Goal: Find specific page/section: Find specific page/section

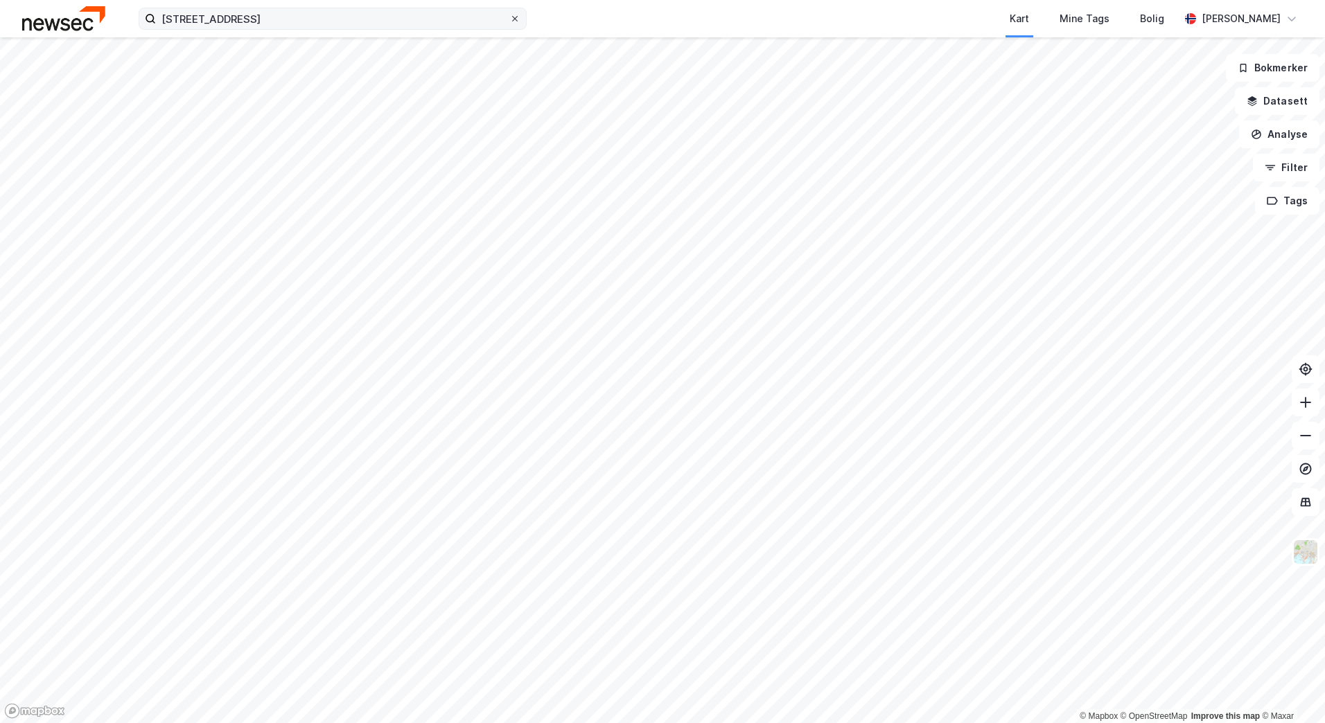
click at [515, 16] on icon at bounding box center [515, 19] width 8 height 8
click at [509, 16] on input "[STREET_ADDRESS]" at bounding box center [332, 18] width 353 height 21
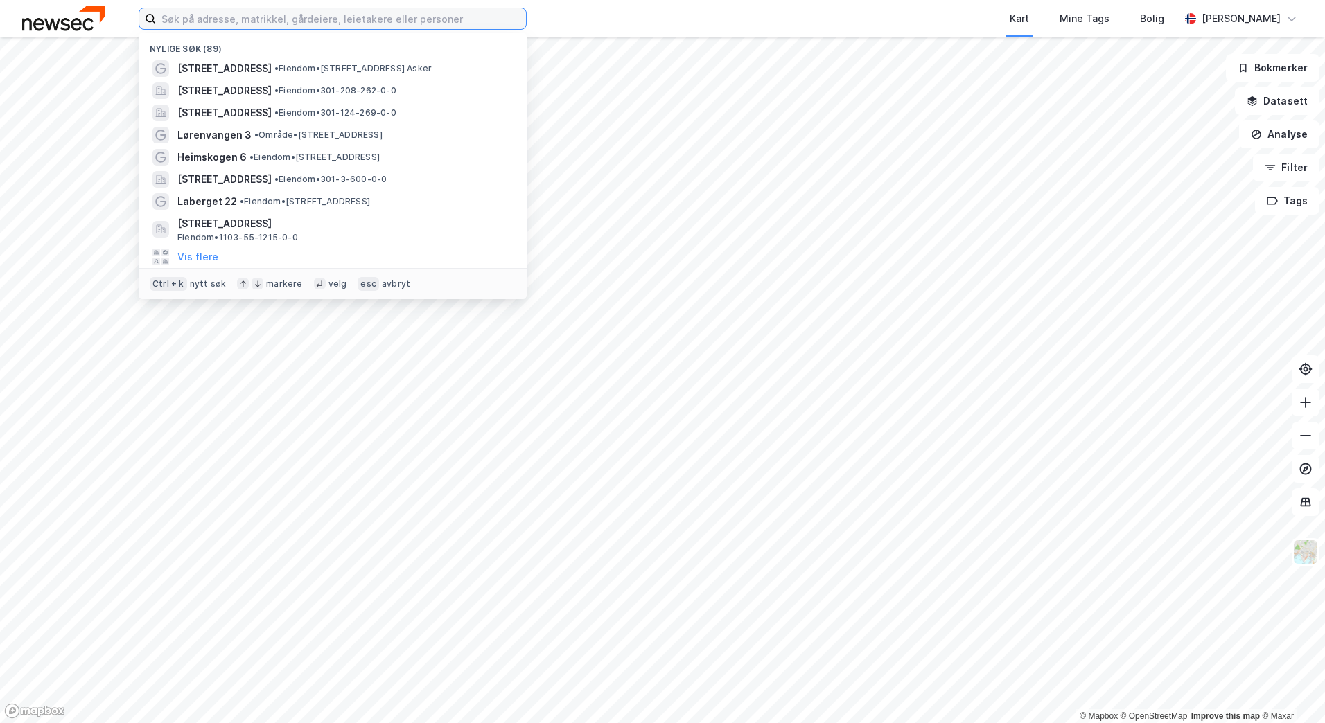
click at [400, 19] on input at bounding box center [341, 18] width 370 height 21
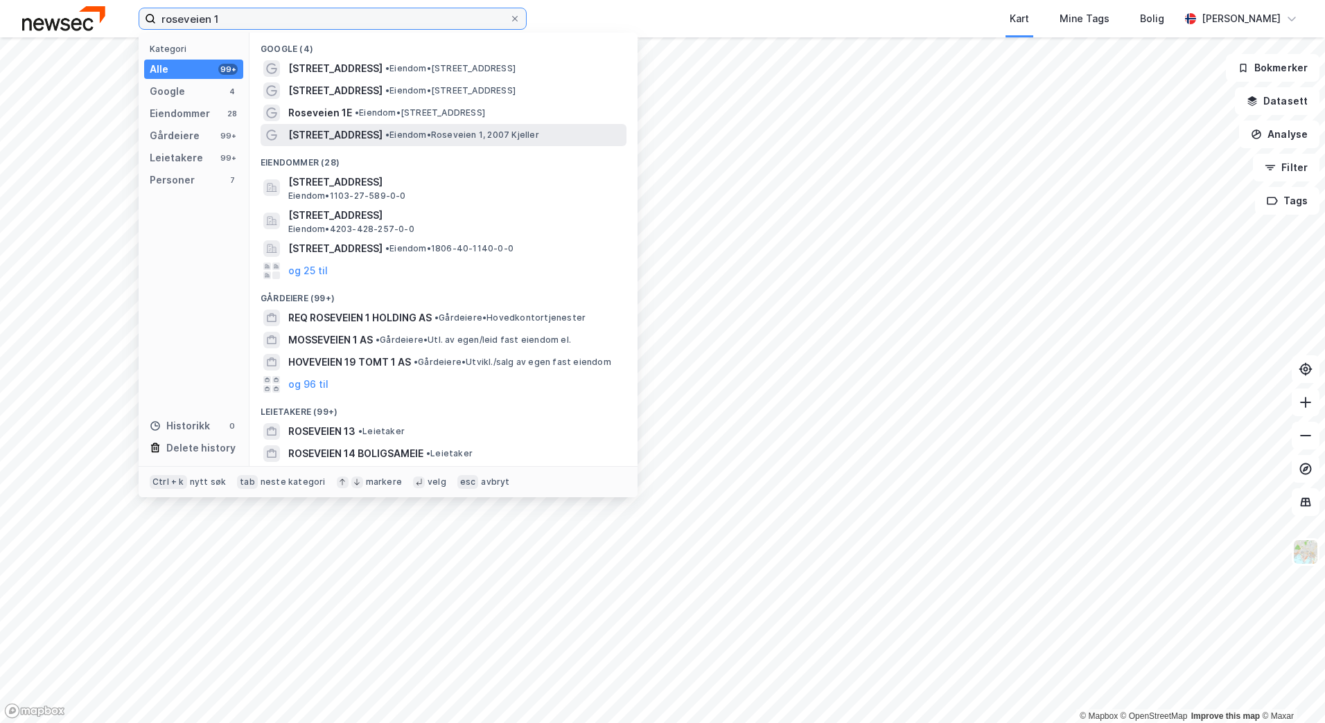
type input "roseveien 1"
click at [427, 130] on span "• Eiendom • Roseveien 1, 2007 [PERSON_NAME]" at bounding box center [462, 135] width 154 height 11
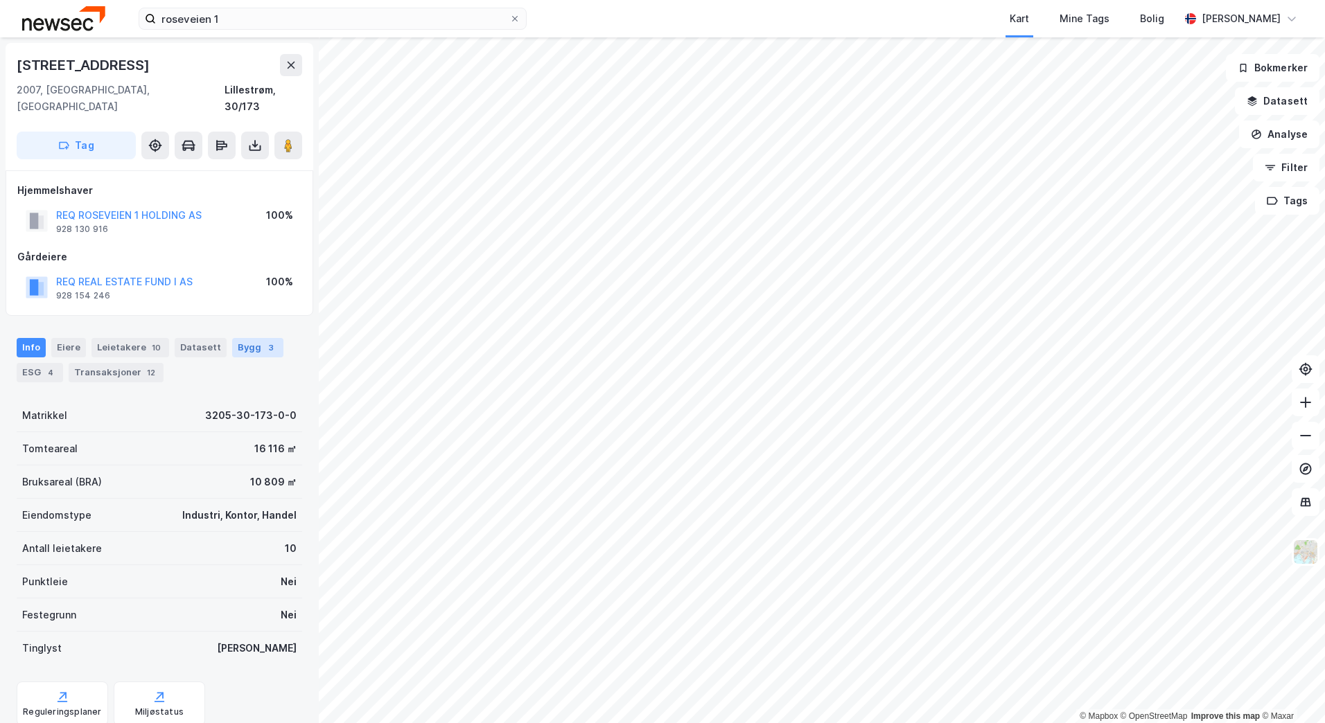
click at [264, 341] on div "3" at bounding box center [271, 348] width 14 height 14
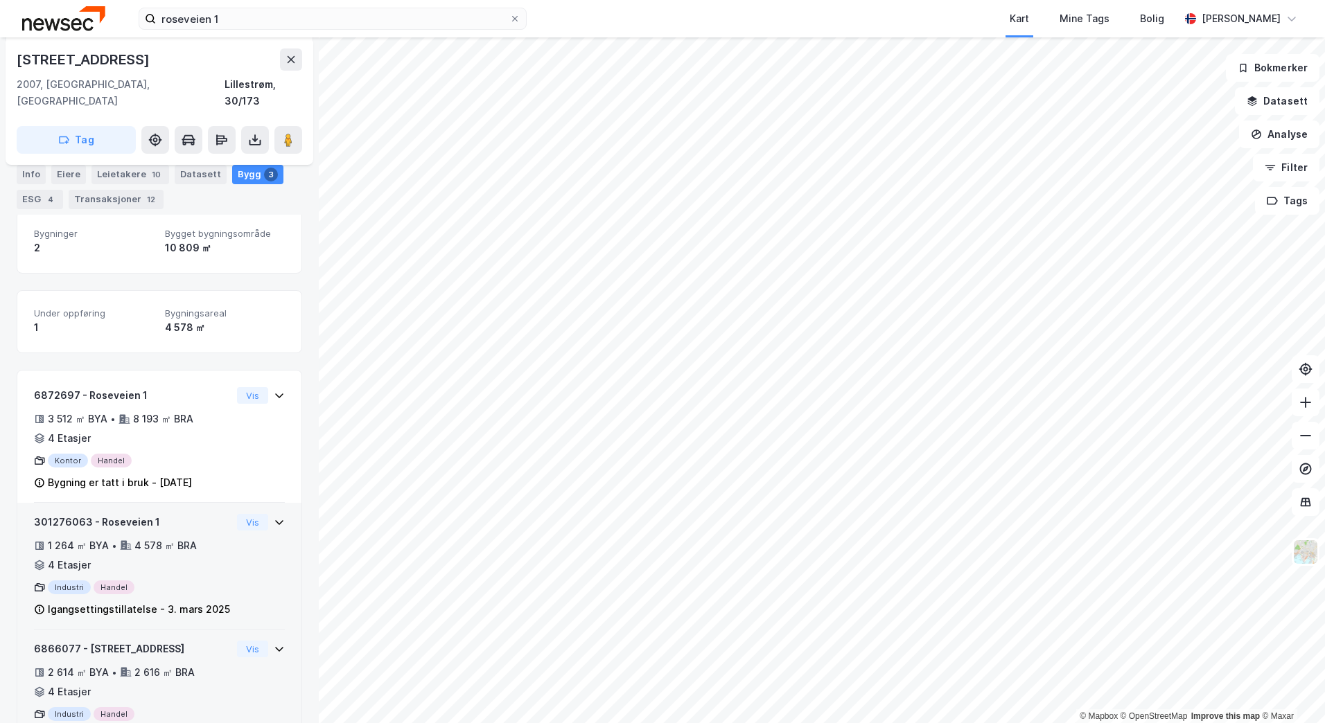
scroll to position [227, 0]
